Goal: Task Accomplishment & Management: Use online tool/utility

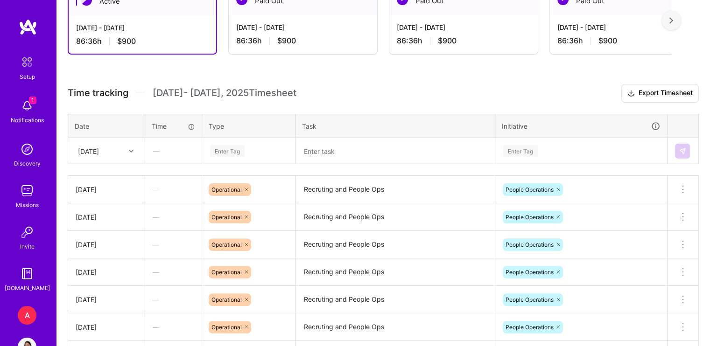
scroll to position [209, 0]
click at [131, 149] on icon at bounding box center [131, 150] width 5 height 5
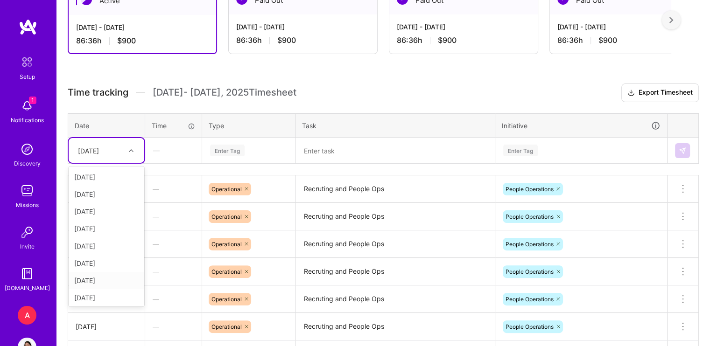
scroll to position [36, 0]
click at [101, 301] on div "[DATE]" at bounding box center [107, 296] width 76 height 17
click at [250, 147] on div "Enter Tag" at bounding box center [248, 151] width 79 height 12
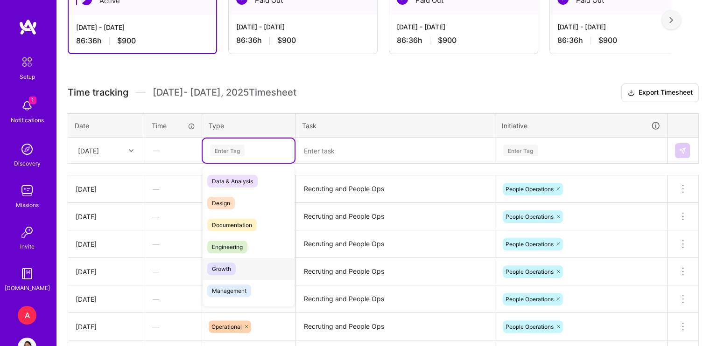
scroll to position [54, 0]
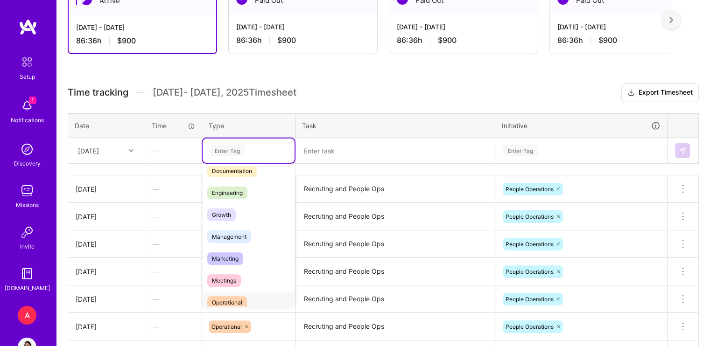
click at [247, 302] on div "Operational" at bounding box center [249, 303] width 92 height 22
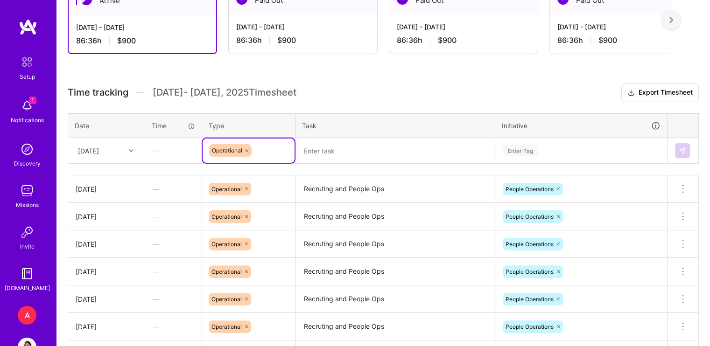
click at [341, 187] on textarea "Recruting and People Ops" at bounding box center [394, 189] width 197 height 26
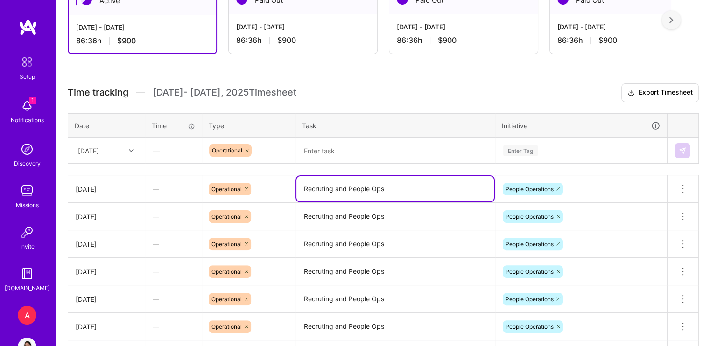
click at [341, 187] on textarea "Recruting and People Ops" at bounding box center [394, 188] width 197 height 25
click at [351, 156] on textarea at bounding box center [394, 151] width 197 height 24
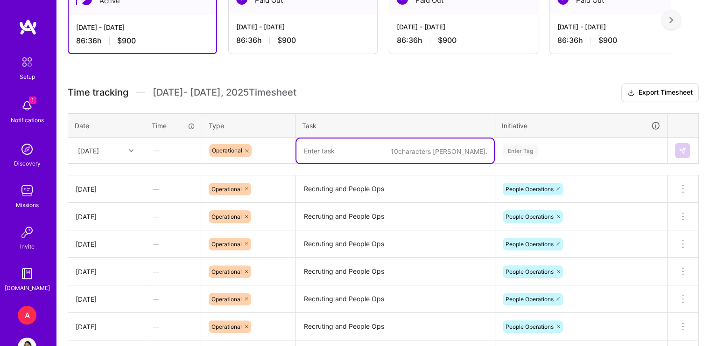
paste textarea "Recruting and People Ops"
type textarea "Recruting and People Ops"
click at [536, 153] on div "Enter Tag" at bounding box center [520, 150] width 35 height 14
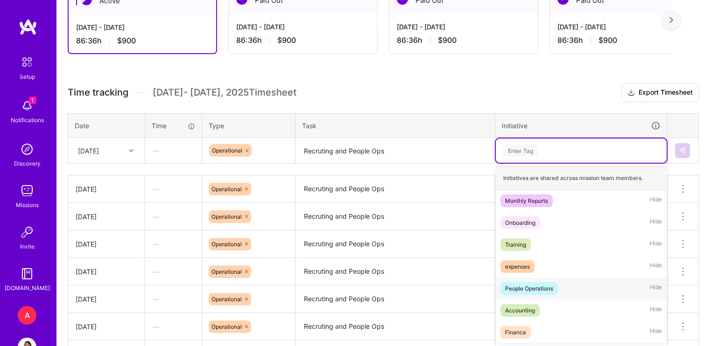
click at [547, 289] on div "People Operations" at bounding box center [529, 289] width 48 height 10
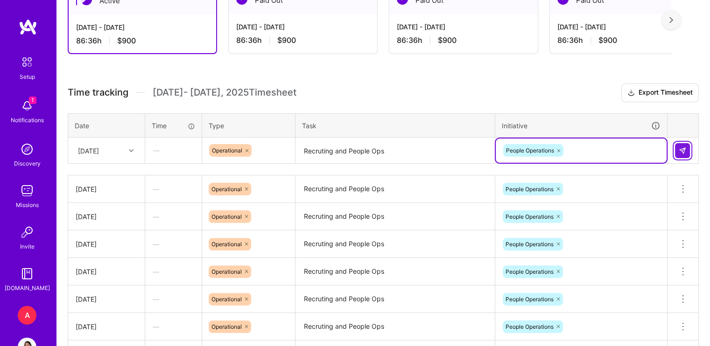
click at [685, 152] on img at bounding box center [682, 150] width 7 height 7
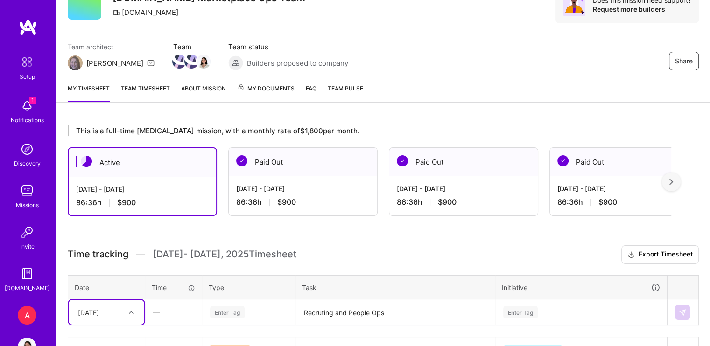
scroll to position [0, 0]
